Goal: Information Seeking & Learning: Learn about a topic

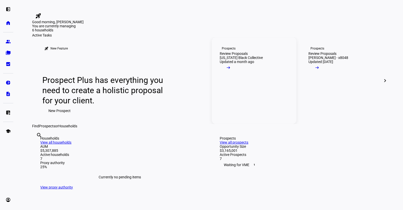
click at [238, 105] on link "Prospects Review Proposals [US_STATE] Black Collective Updated a month ago arro…" at bounding box center [254, 80] width 85 height 87
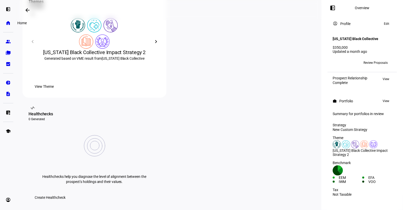
click at [6, 20] on link "home Home" at bounding box center [8, 23] width 10 height 10
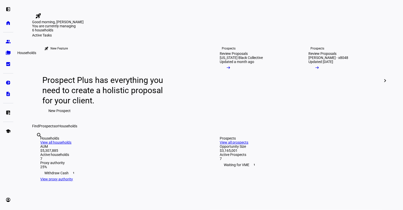
click at [7, 51] on eth-mat-symbol "folder_copy" at bounding box center [8, 52] width 5 height 5
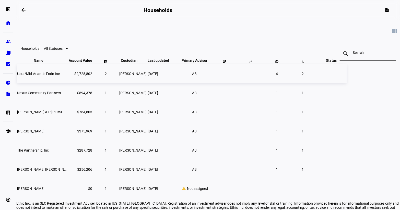
click at [60, 76] on span "Usta/Mid-Atlantic Fndn Inc" at bounding box center [38, 74] width 43 height 4
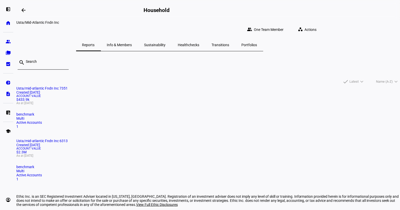
click at [166, 43] on span "Sustainability" at bounding box center [154, 45] width 21 height 4
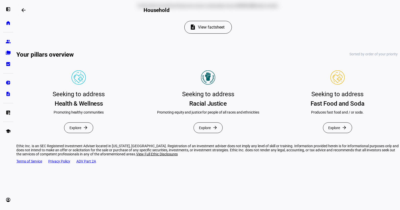
scroll to position [127, 0]
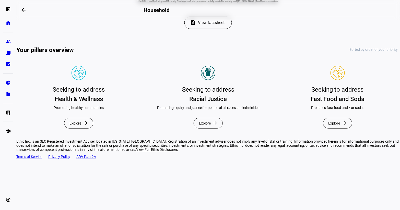
click at [207, 128] on span "Explore" at bounding box center [205, 123] width 12 height 10
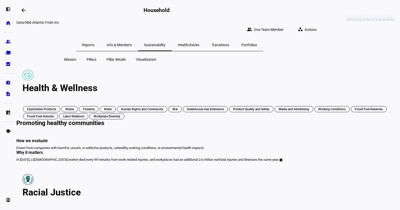
click at [93, 57] on span "Pillars" at bounding box center [92, 59] width 10 height 5
click at [132, 44] on span "Info & Members" at bounding box center [119, 45] width 25 height 12
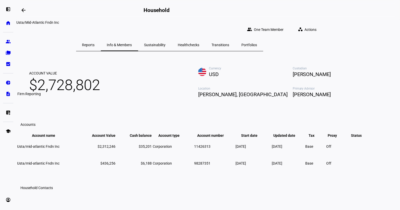
click at [7, 92] on eth-mat-symbol "description" at bounding box center [8, 93] width 5 height 5
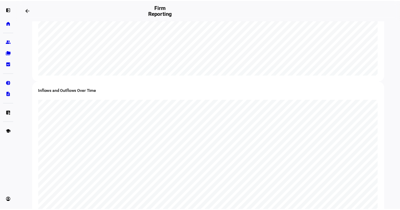
scroll to position [485, 0]
click at [8, 67] on link "bid_landscape Client Reporting" at bounding box center [8, 64] width 10 height 10
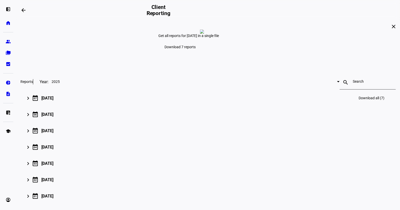
click at [53, 101] on div "[DATE]" at bounding box center [47, 98] width 12 height 5
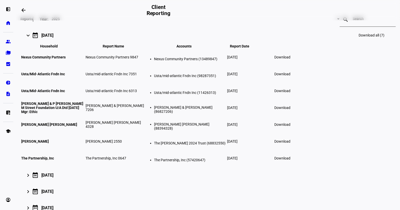
scroll to position [76, 0]
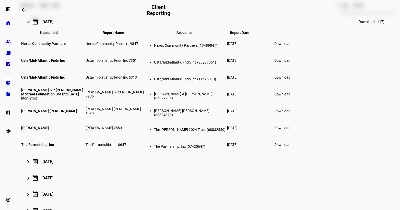
click at [290, 46] on span "Download" at bounding box center [282, 44] width 16 height 4
click at [5, 128] on link "school Education Hub" at bounding box center [8, 131] width 10 height 10
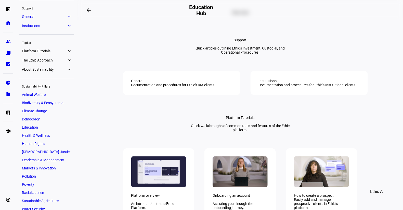
scroll to position [117, 0]
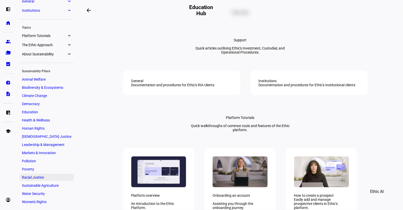
click at [35, 179] on span "Racial Justice" at bounding box center [33, 177] width 22 height 4
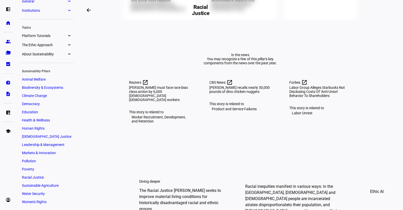
scroll to position [230, 0]
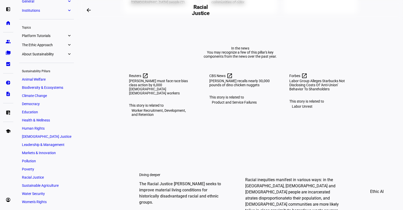
click at [29, 167] on span "Poverty" at bounding box center [28, 169] width 12 height 4
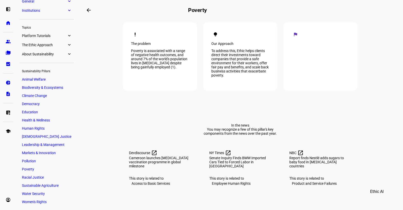
scroll to position [204, 0]
